Goal: Find specific page/section: Find specific page/section

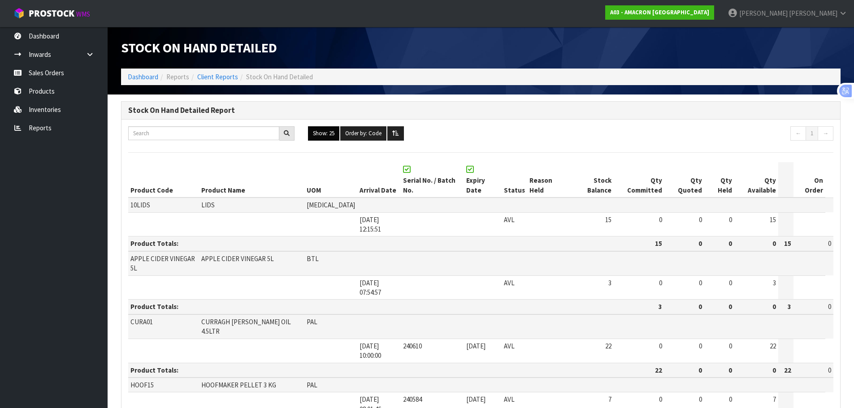
click at [325, 134] on button "Show: 25" at bounding box center [323, 133] width 31 height 14
click at [321, 211] on link "ALL" at bounding box center [343, 212] width 71 height 12
click at [53, 33] on link "Dashboard" at bounding box center [54, 36] width 108 height 18
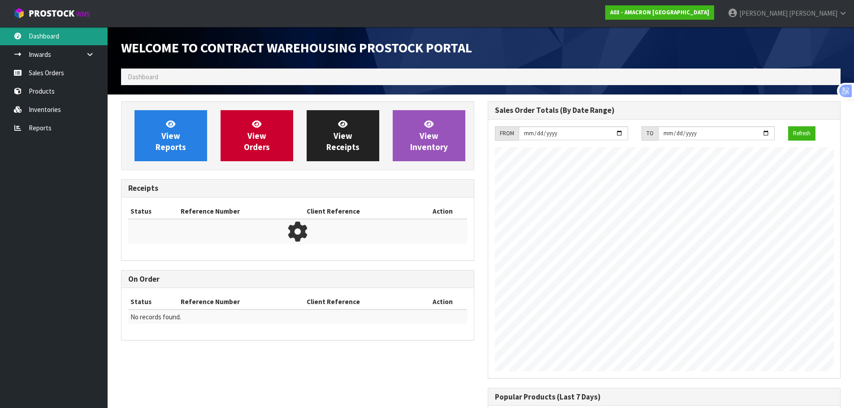
scroll to position [439, 366]
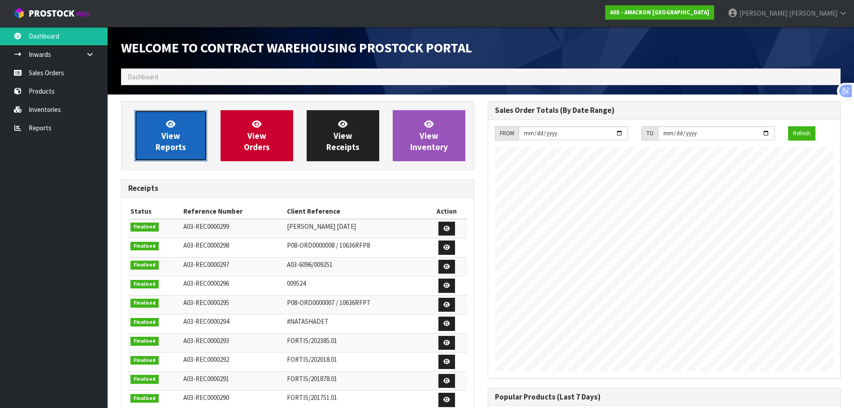
click at [176, 143] on span "View Reports" at bounding box center [171, 136] width 30 height 34
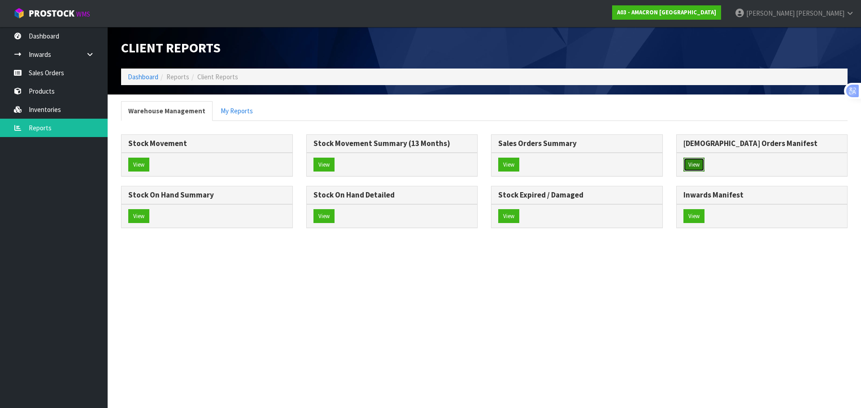
click at [693, 167] on button "View" at bounding box center [693, 165] width 21 height 14
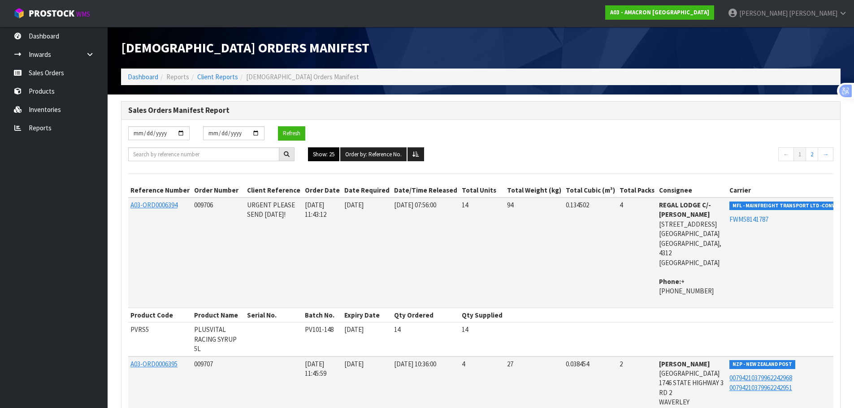
click at [317, 156] on button "Show: 25" at bounding box center [323, 154] width 31 height 14
click at [328, 233] on link "ALL" at bounding box center [343, 232] width 71 height 12
click at [509, 140] on div "[DATE] [DATE] Refresh" at bounding box center [480, 136] width 718 height 21
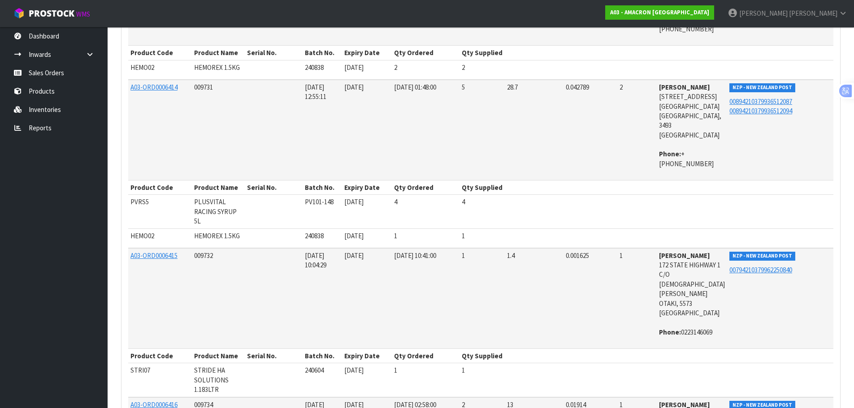
scroll to position [3326, 0]
